Goal: Task Accomplishment & Management: Manage account settings

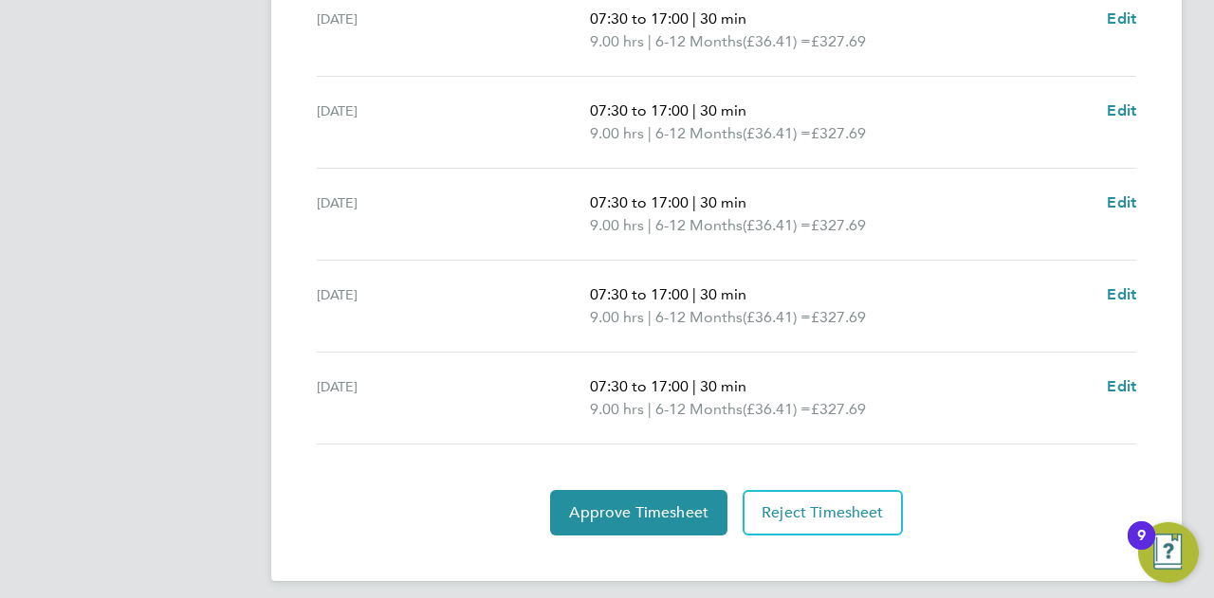
scroll to position [768, 0]
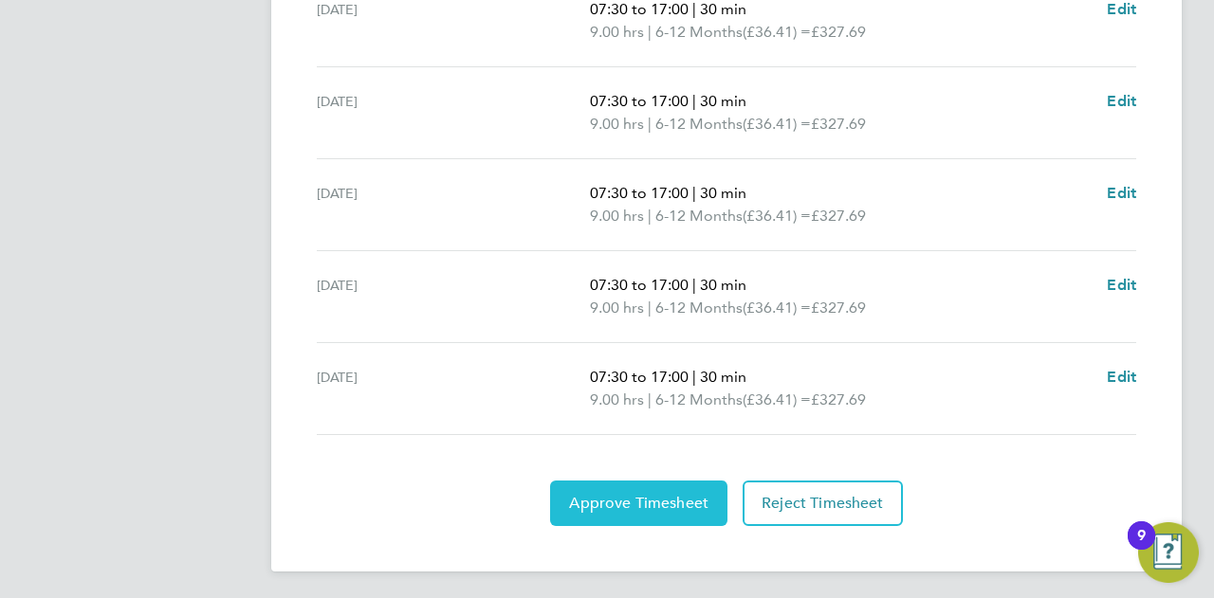
click at [662, 494] on span "Approve Timesheet" at bounding box center [638, 503] width 139 height 19
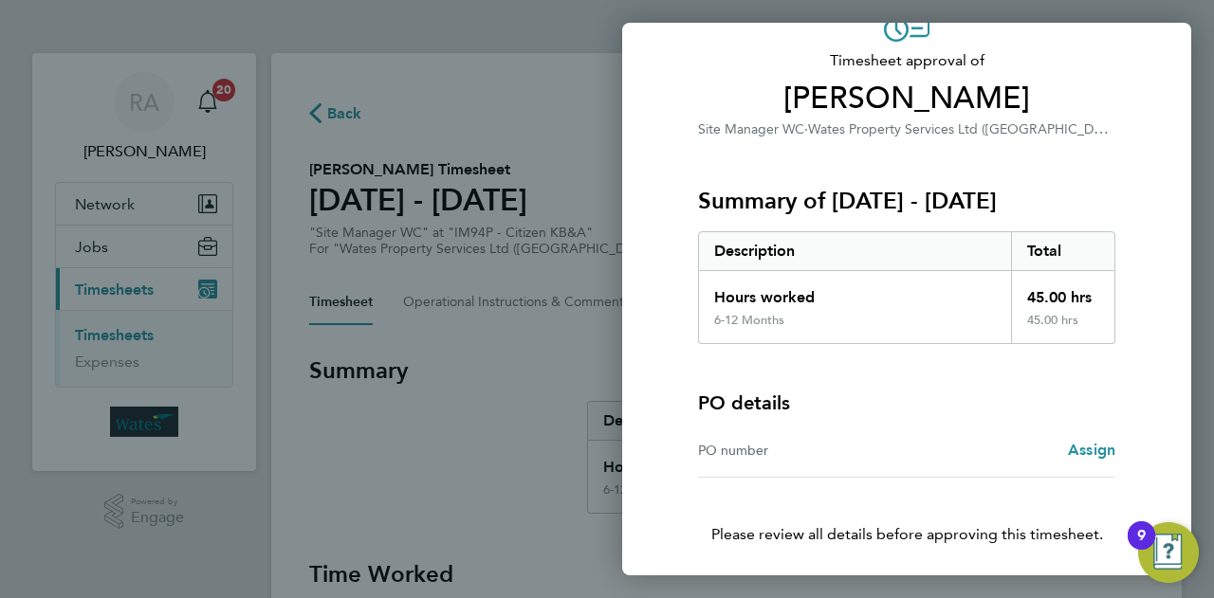
scroll to position [177, 0]
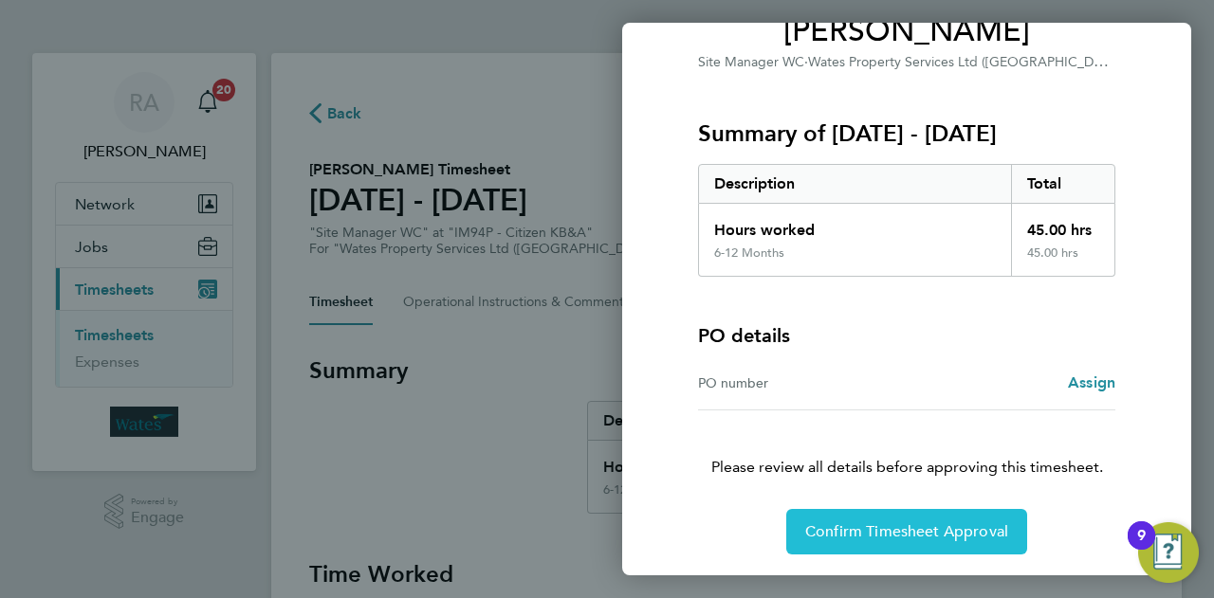
click at [946, 528] on span "Confirm Timesheet Approval" at bounding box center [906, 532] width 203 height 19
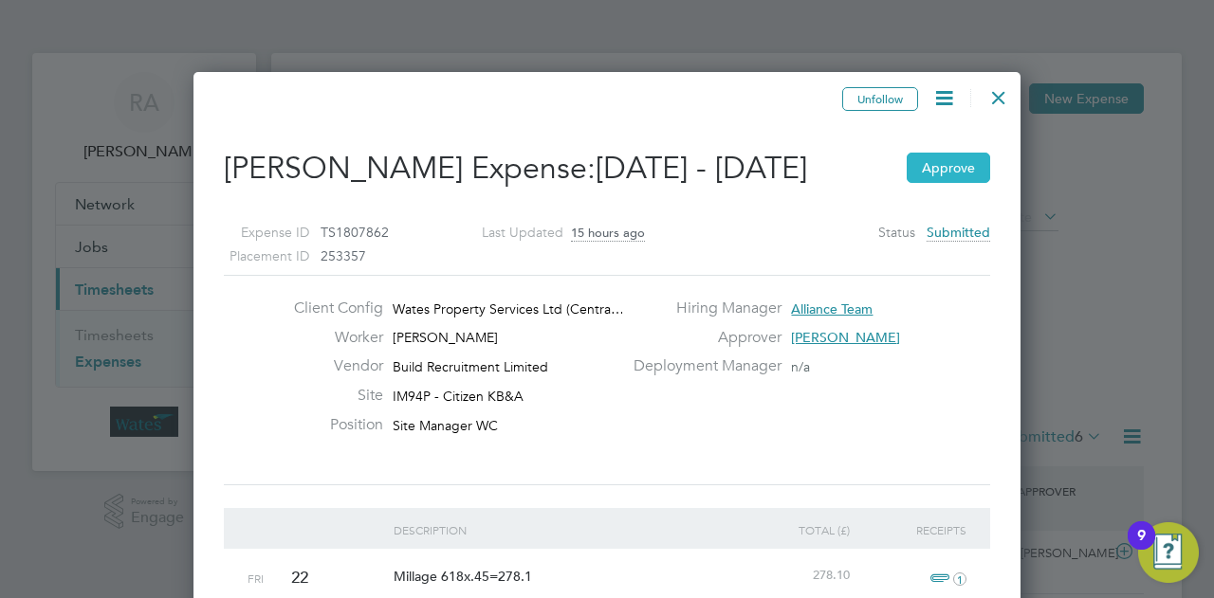
click at [948, 183] on button "Approve" at bounding box center [948, 168] width 83 height 30
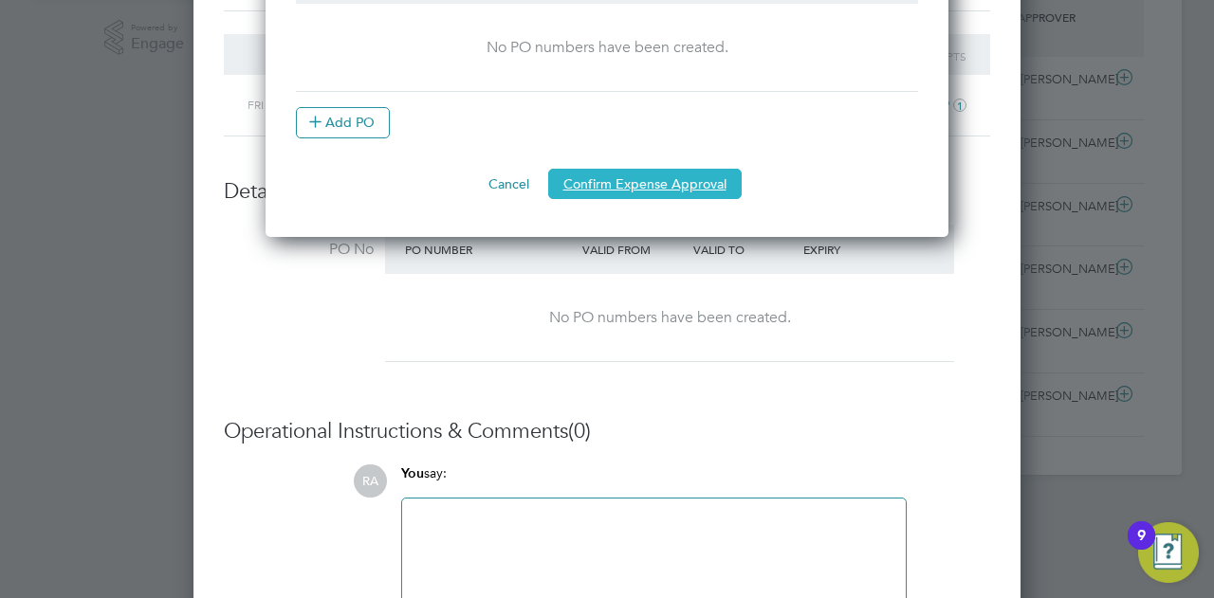
click at [643, 181] on button "Confirm Expense Approval" at bounding box center [644, 184] width 193 height 30
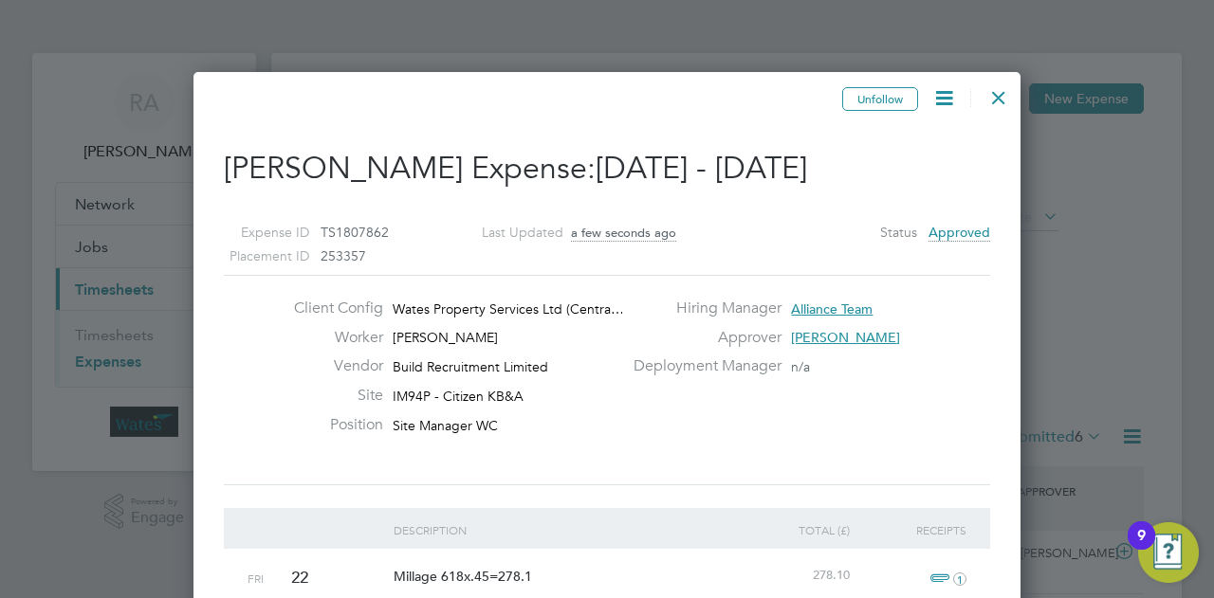
click at [938, 295] on div "Expenses New Expense Client Config Vendor Site Position Expense ID Worker Perio…" at bounding box center [726, 501] width 910 height 896
click at [992, 98] on div at bounding box center [999, 93] width 34 height 34
